Goal: Transaction & Acquisition: Download file/media

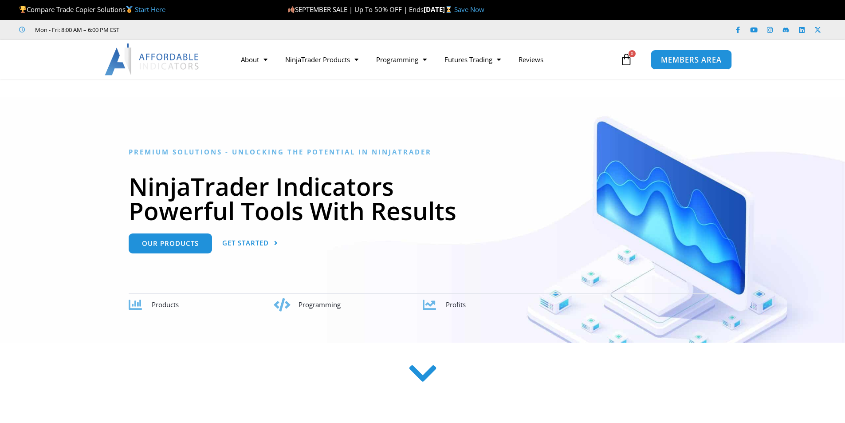
click at [703, 59] on span "MEMBERS AREA" at bounding box center [691, 60] width 61 height 8
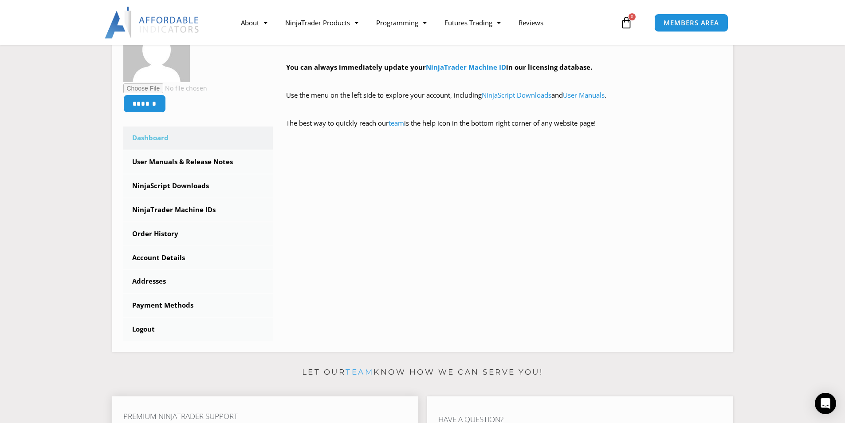
scroll to position [177, 0]
click at [182, 189] on link "NinjaScript Downloads" at bounding box center [198, 186] width 150 height 23
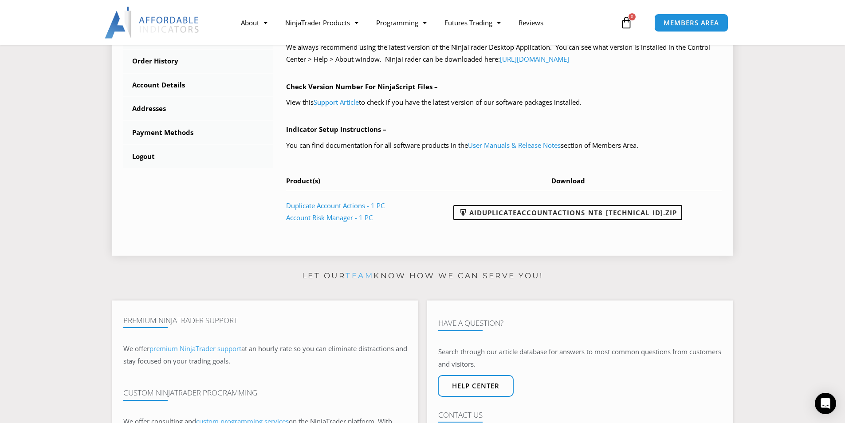
scroll to position [310, 0]
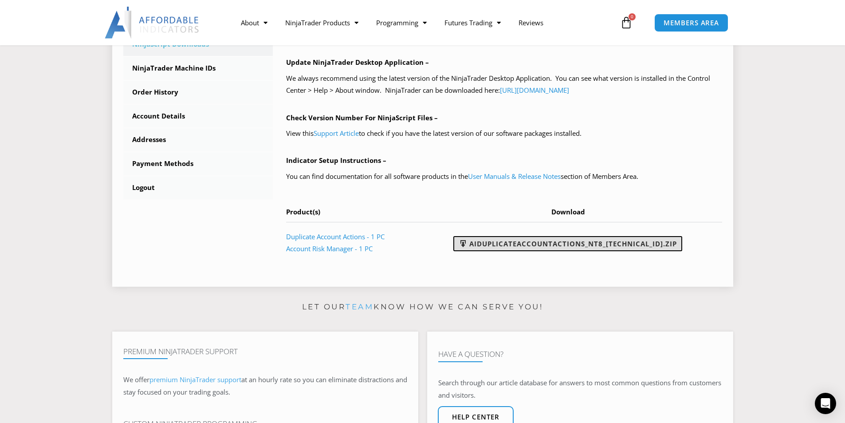
click at [528, 244] on link "AIDuplicateAccountActions_NT8_25.9.10.1.zip" at bounding box center [567, 243] width 229 height 15
